Goal: Transaction & Acquisition: Download file/media

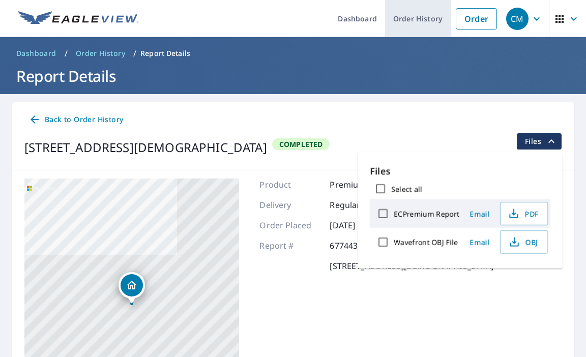
click at [422, 15] on link "Order History" at bounding box center [418, 18] width 66 height 37
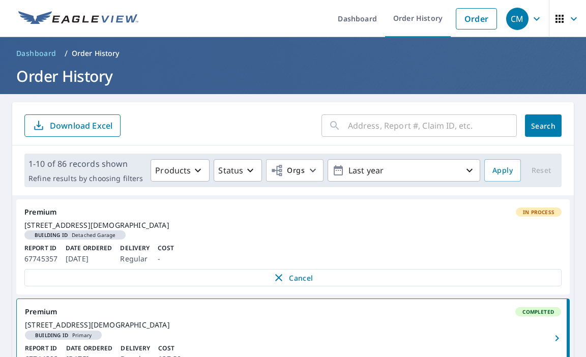
click at [339, 126] on icon at bounding box center [335, 126] width 12 height 12
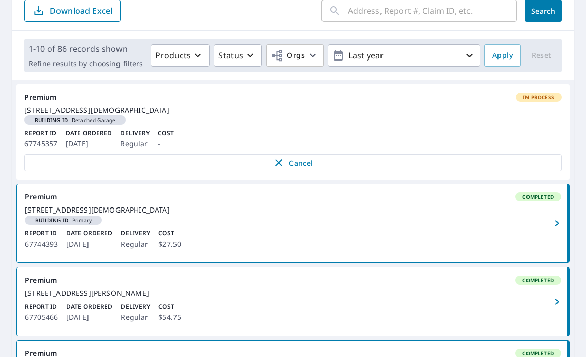
scroll to position [55, 0]
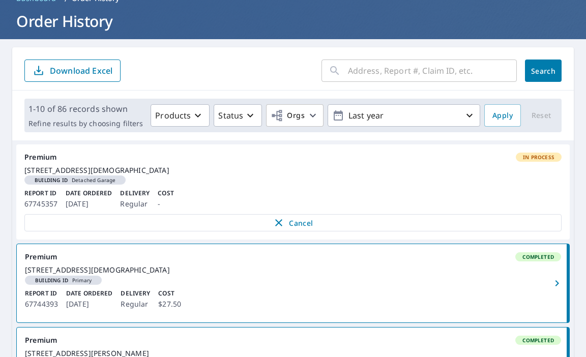
click at [376, 70] on input "text" at bounding box center [432, 70] width 169 height 28
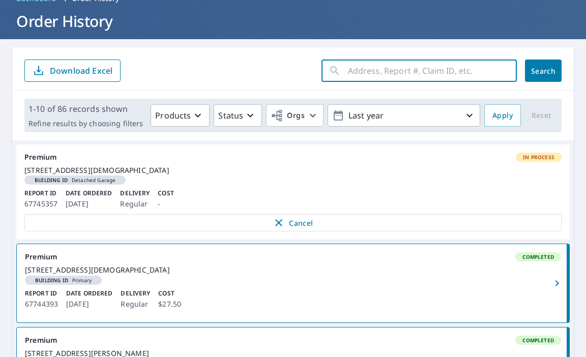
type input "dexter st"
click at [537, 71] on span "Search" at bounding box center [543, 71] width 20 height 10
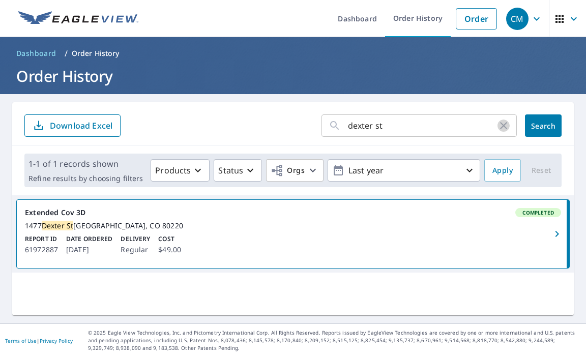
click at [502, 125] on icon "button" at bounding box center [503, 126] width 12 height 12
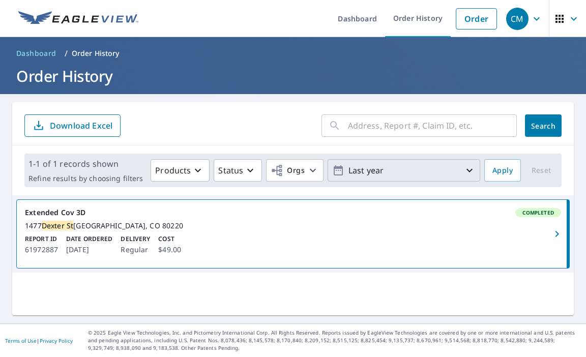
click at [468, 168] on icon "button" at bounding box center [469, 170] width 12 height 12
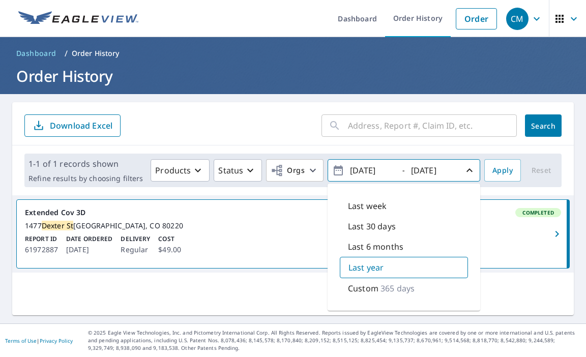
click at [376, 286] on p "Custom" at bounding box center [363, 288] width 31 height 12
click at [364, 128] on input "text" at bounding box center [432, 125] width 169 height 28
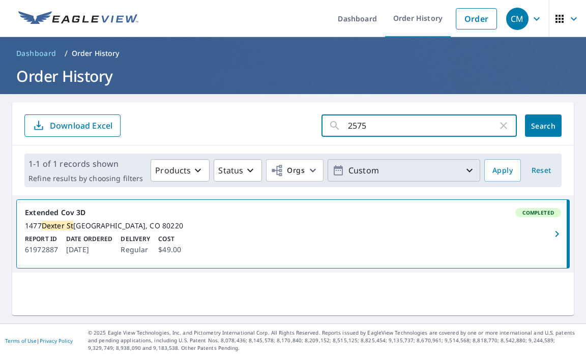
type input "2575"
click at [542, 124] on span "Search" at bounding box center [543, 126] width 20 height 10
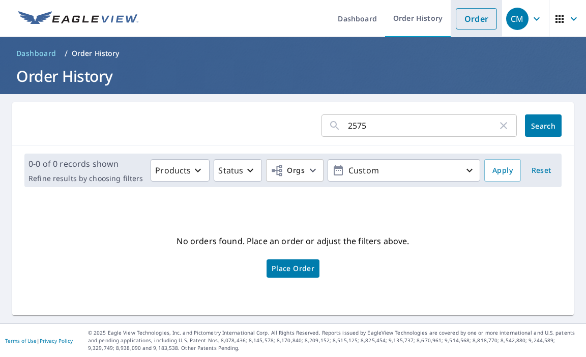
click at [469, 20] on link "Order" at bounding box center [476, 18] width 41 height 21
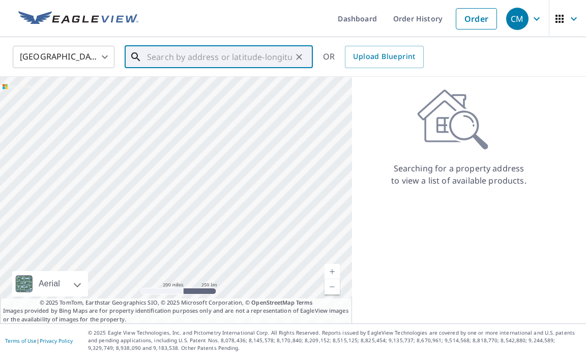
click at [212, 56] on input "text" at bounding box center [219, 57] width 145 height 28
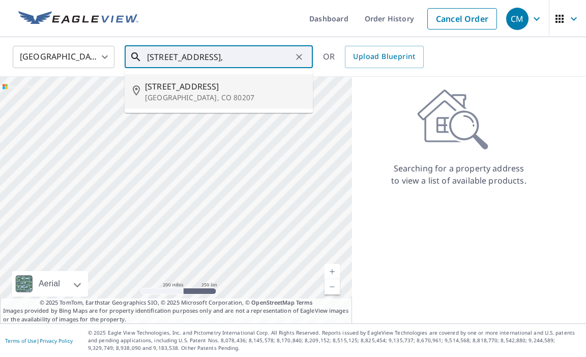
click at [193, 93] on p "[GEOGRAPHIC_DATA], CO 80207" at bounding box center [225, 98] width 160 height 10
type input "[STREET_ADDRESS]"
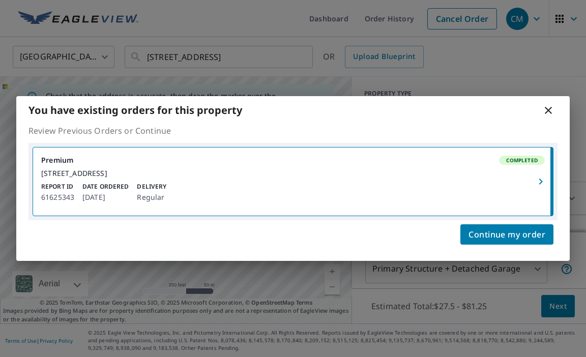
click at [513, 186] on div "Report ID 61625343 Date Ordered [DATE] Delivery Regular" at bounding box center [293, 192] width 504 height 21
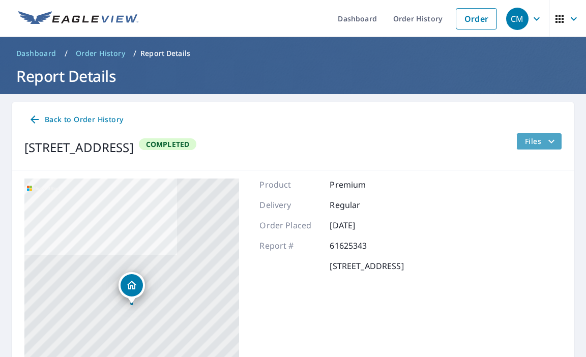
click at [551, 142] on icon "filesDropdownBtn-61625343" at bounding box center [551, 141] width 6 height 4
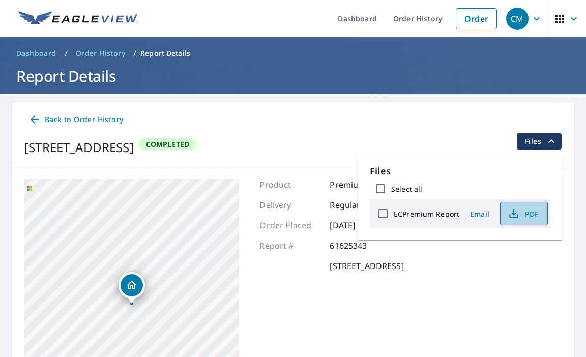
click at [521, 212] on span "PDF" at bounding box center [523, 214] width 33 height 12
click at [524, 215] on span "PDF" at bounding box center [523, 214] width 33 height 12
click at [388, 123] on div "Back to Order History" at bounding box center [292, 119] width 537 height 19
